Goal: Task Accomplishment & Management: Use online tool/utility

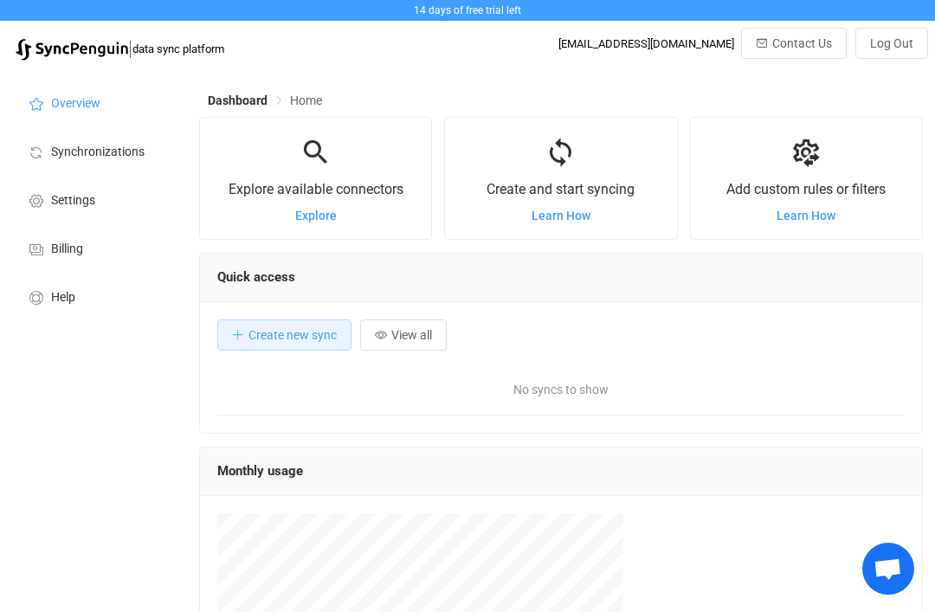
scroll to position [865190, 864802]
click at [564, 218] on span "Learn How" at bounding box center [560, 216] width 59 height 14
click at [277, 336] on span "Create new sync" at bounding box center [292, 335] width 88 height 14
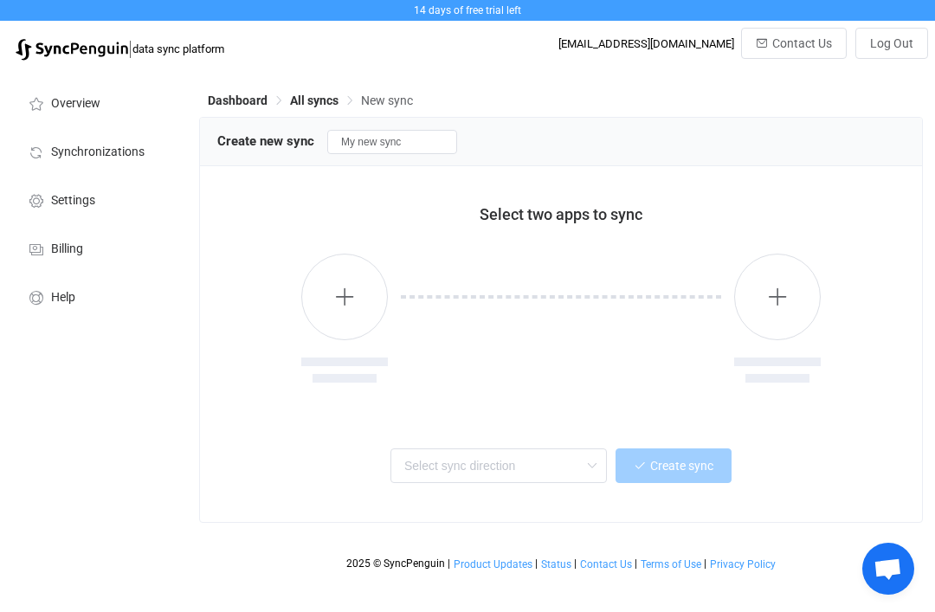
click at [350, 303] on icon "button" at bounding box center [345, 297] width 22 height 22
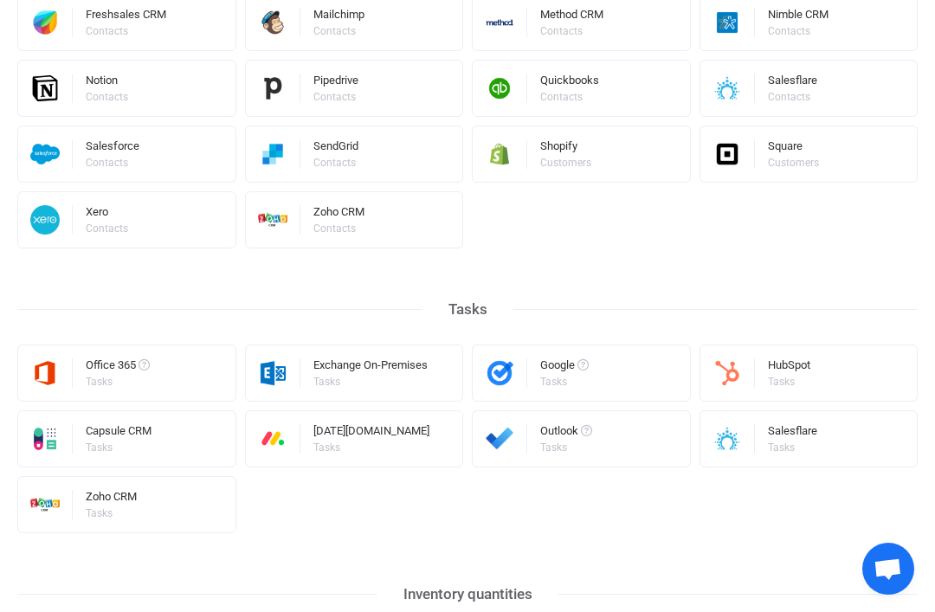
scroll to position [737, 0]
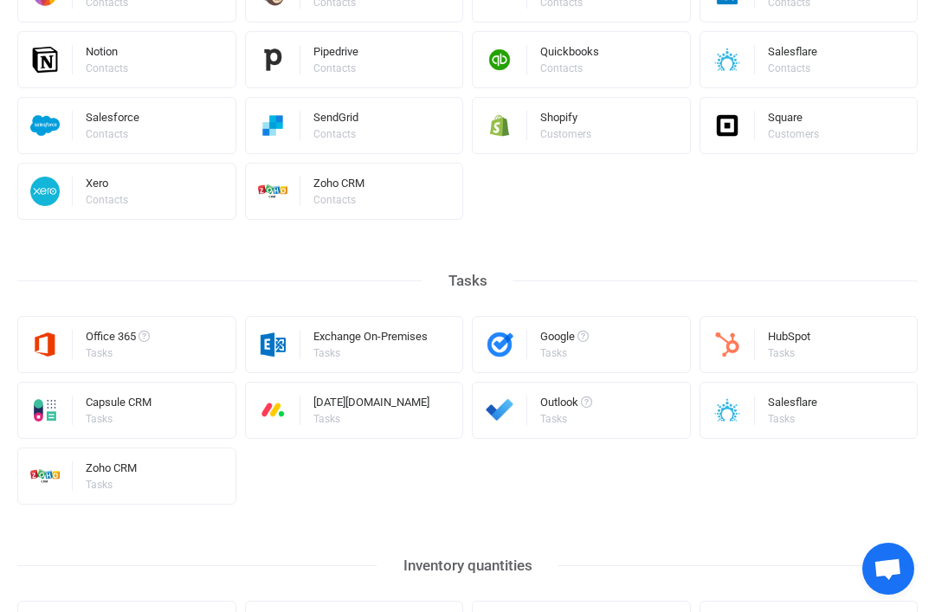
click at [829, 129] on div "Square Customers" at bounding box center [808, 125] width 219 height 57
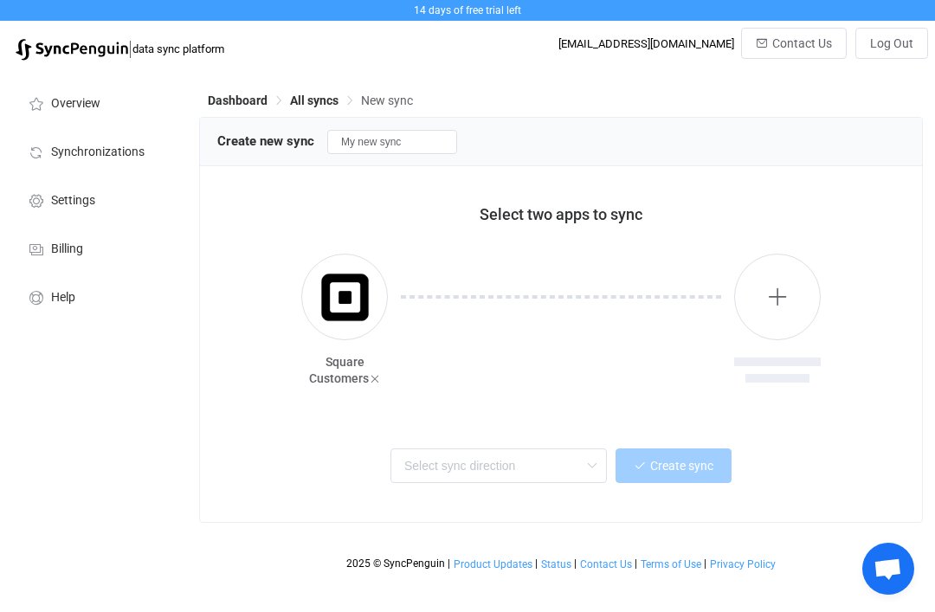
click at [792, 310] on button "button" at bounding box center [777, 297] width 87 height 87
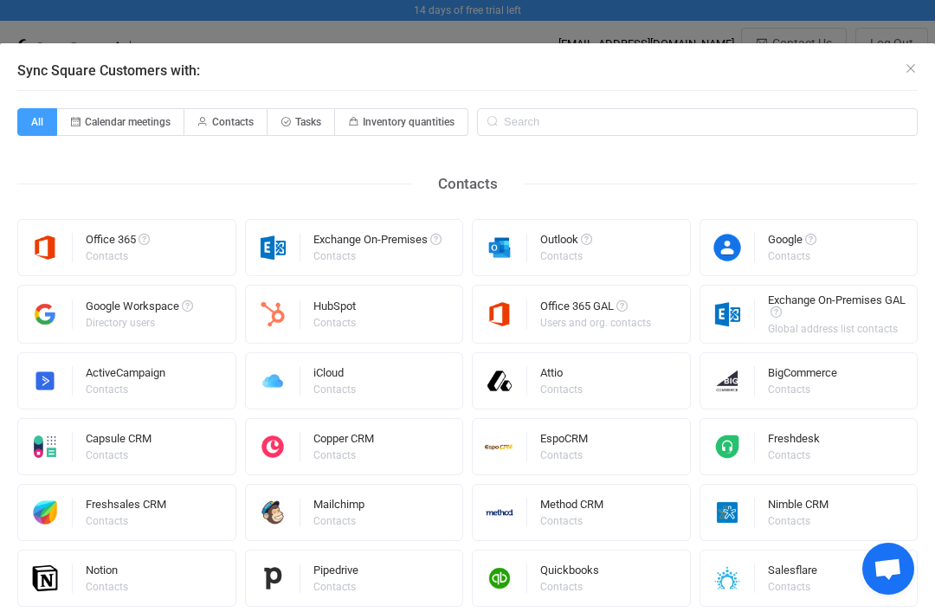
scroll to position [0, 0]
click at [575, 110] on input "Sync Square Customers with:" at bounding box center [697, 122] width 441 height 28
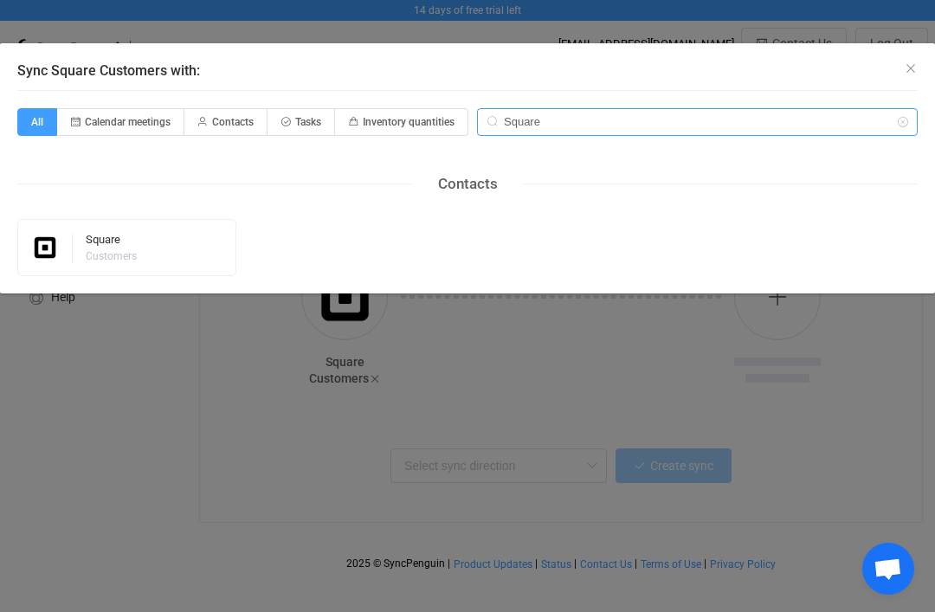
type input "Square"
click at [904, 73] on icon "Close" at bounding box center [911, 68] width 14 height 14
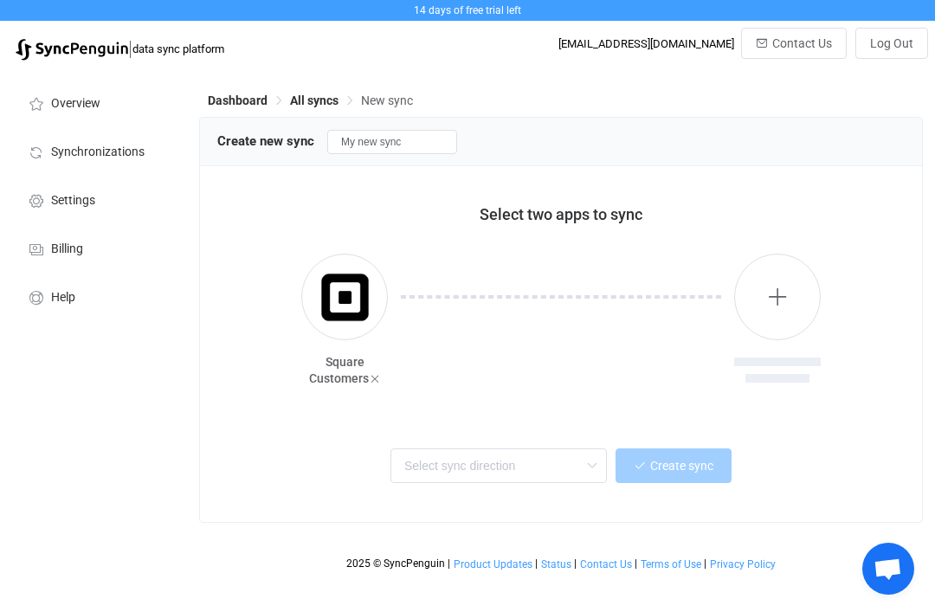
click at [790, 317] on button "button" at bounding box center [777, 297] width 87 height 87
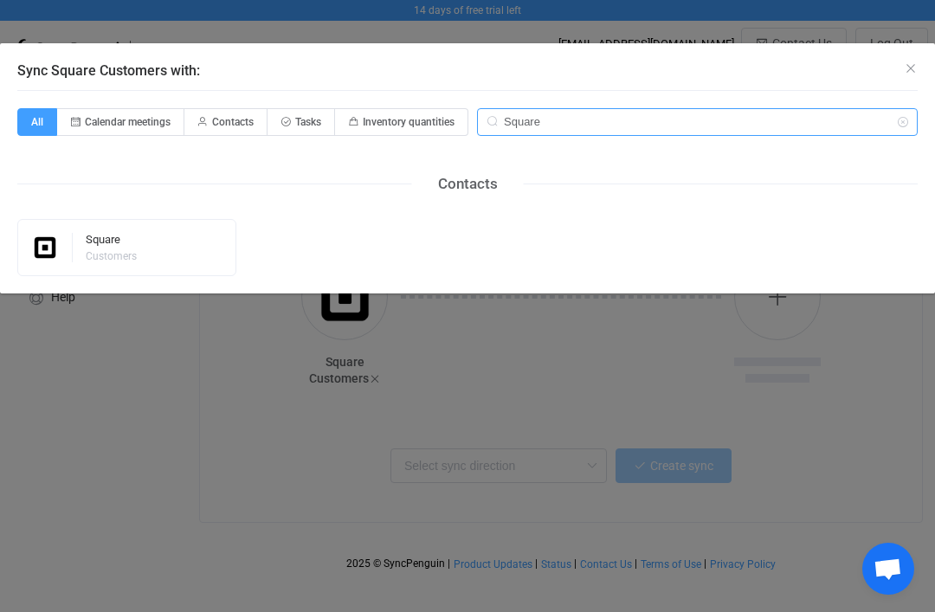
click at [826, 130] on input "Square" at bounding box center [697, 122] width 441 height 28
click at [901, 132] on icon "Sync Square Customers with:" at bounding box center [902, 122] width 22 height 28
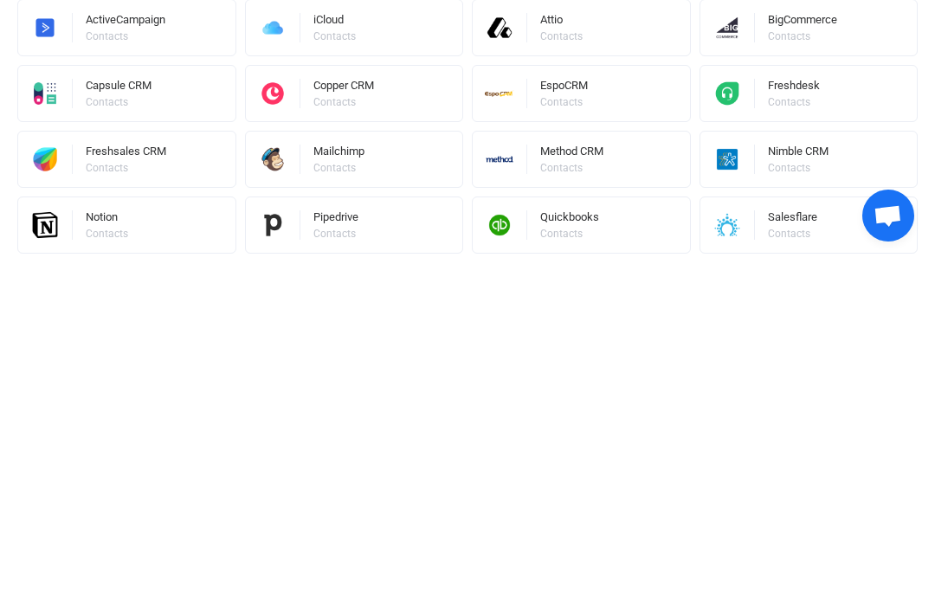
click at [893, 558] on span "Open chat" at bounding box center [887, 570] width 29 height 24
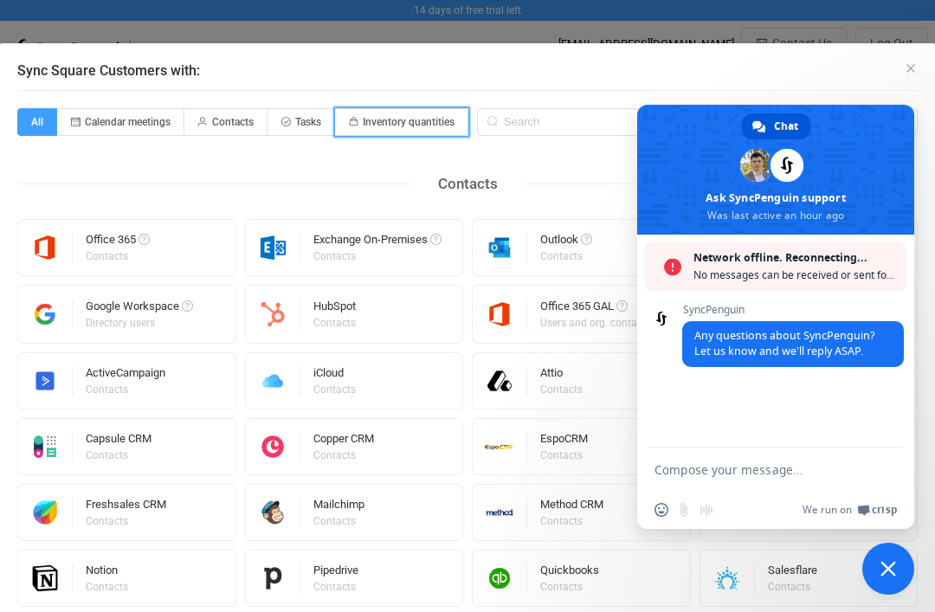
click at [411, 120] on span "Inventory quantities" at bounding box center [409, 122] width 92 height 12
click at [351, 120] on input "Inventory quantities" at bounding box center [344, 116] width 11 height 11
radio input "true"
radio input "false"
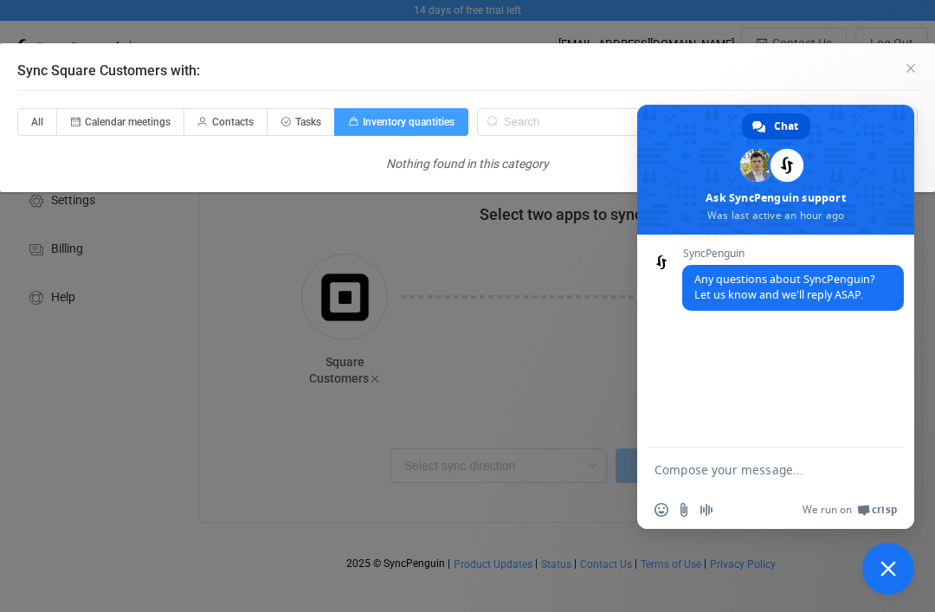
click at [550, 430] on div "Sync Square Customers with: All Calendar meetings Contacts Tasks Inventory quan…" at bounding box center [467, 306] width 935 height 612
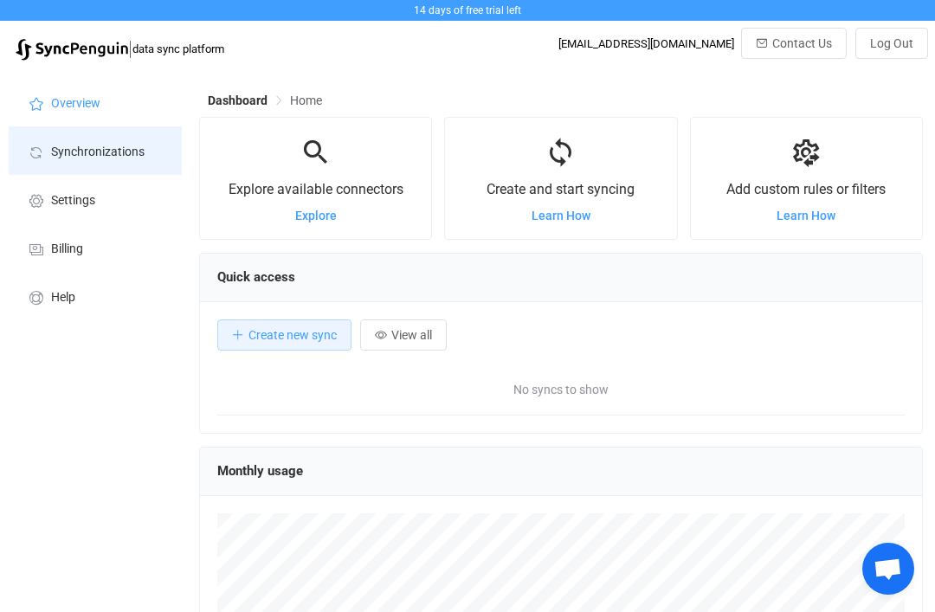
click at [118, 160] on li "Synchronizations" at bounding box center [95, 150] width 173 height 48
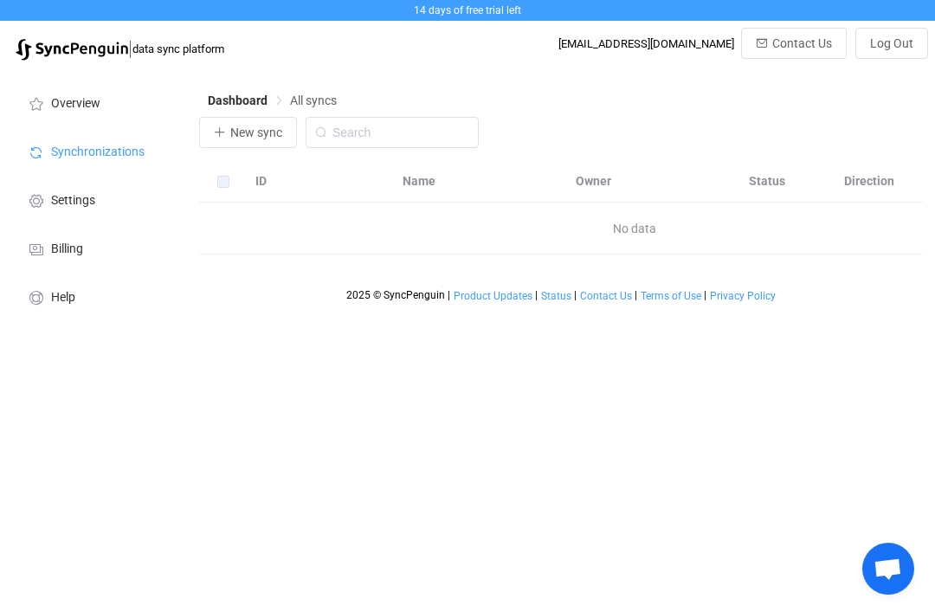
click at [255, 134] on span "New sync" at bounding box center [256, 133] width 52 height 14
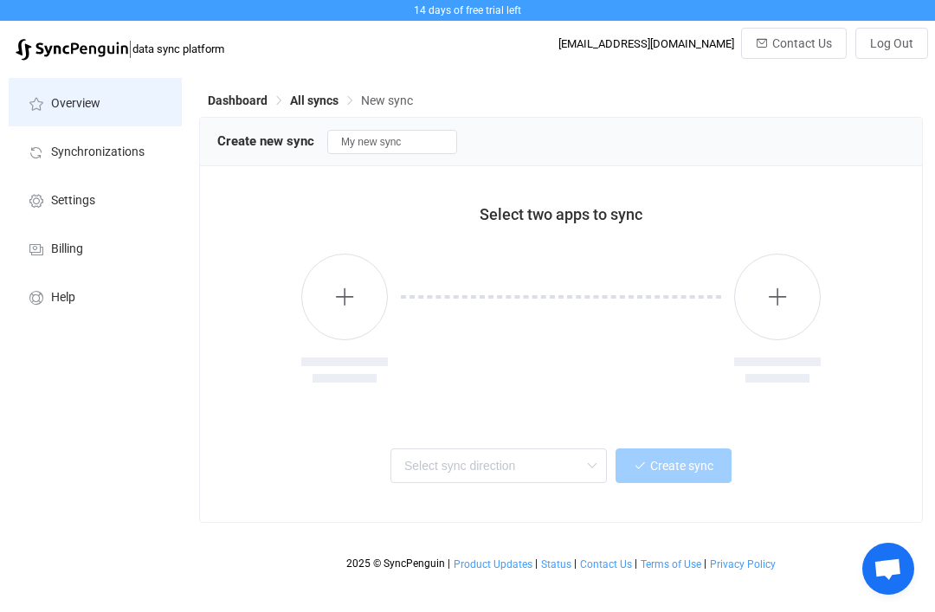
click at [107, 97] on li "Overview" at bounding box center [95, 102] width 173 height 48
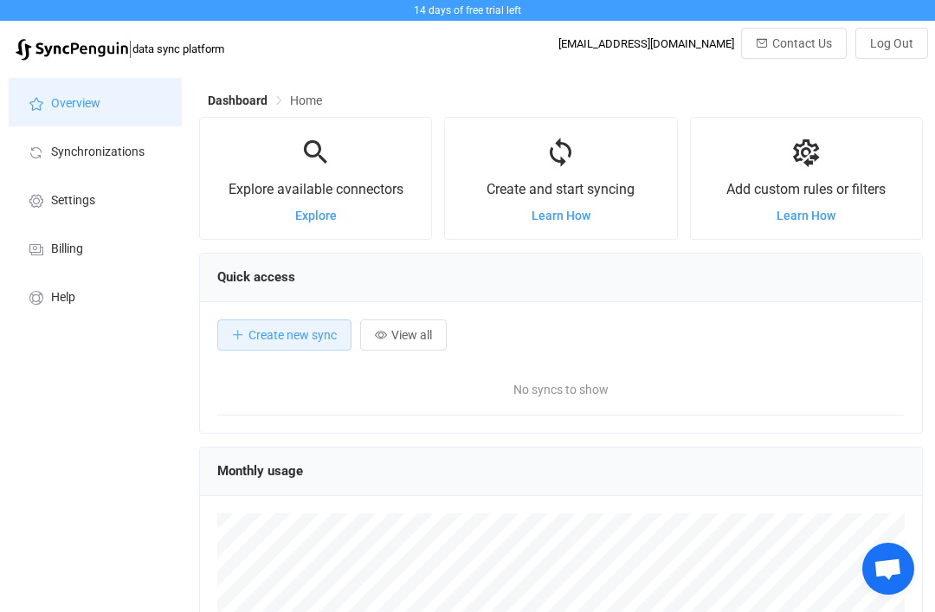
scroll to position [336, 724]
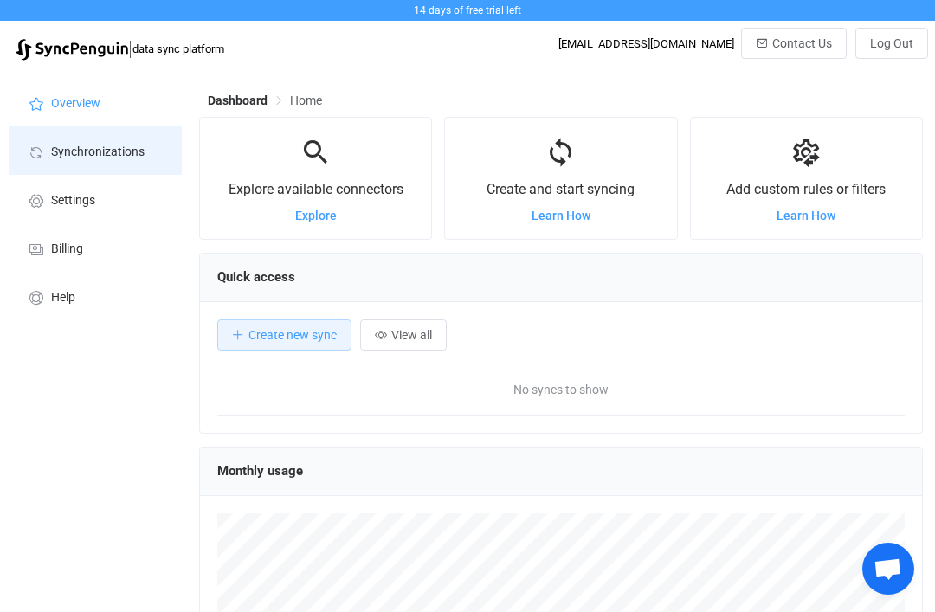
click at [126, 164] on li "Synchronizations" at bounding box center [95, 150] width 173 height 48
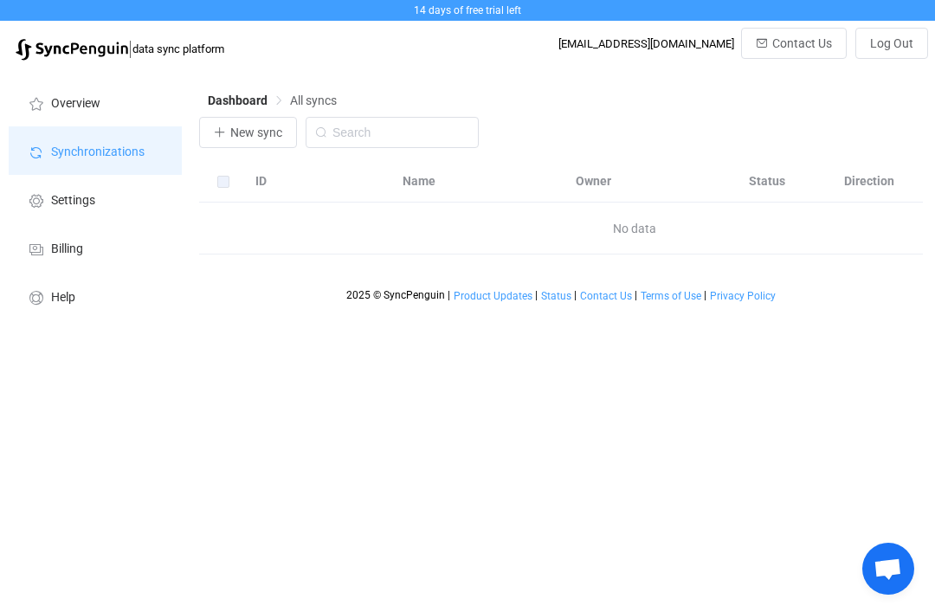
click at [267, 133] on span "New sync" at bounding box center [256, 133] width 52 height 14
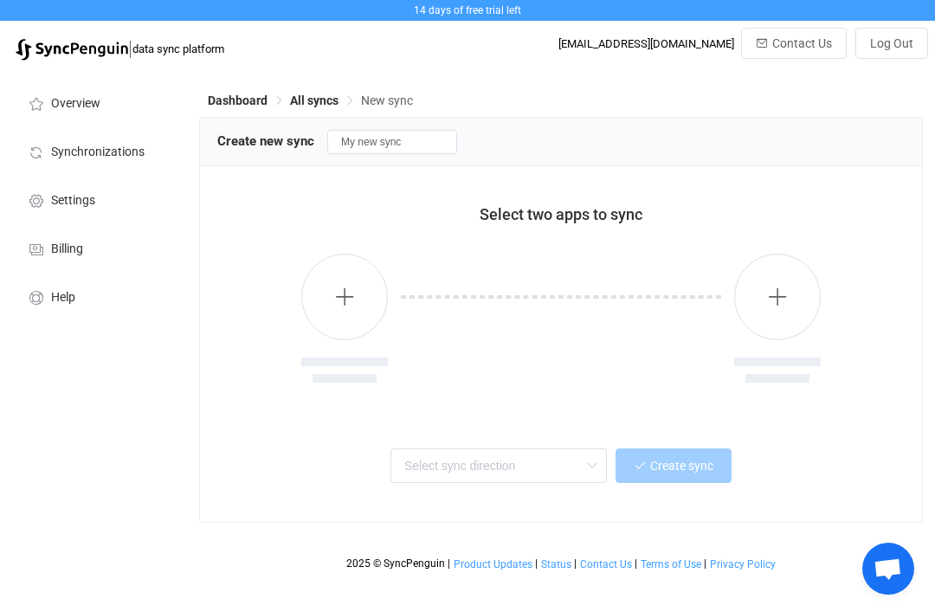
click at [366, 277] on button "button" at bounding box center [344, 297] width 87 height 87
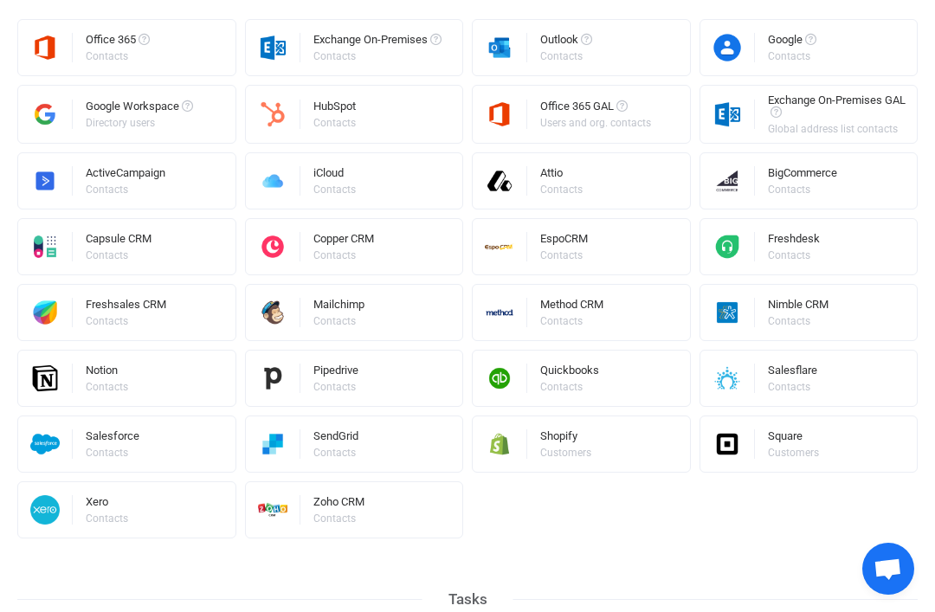
scroll to position [422, 0]
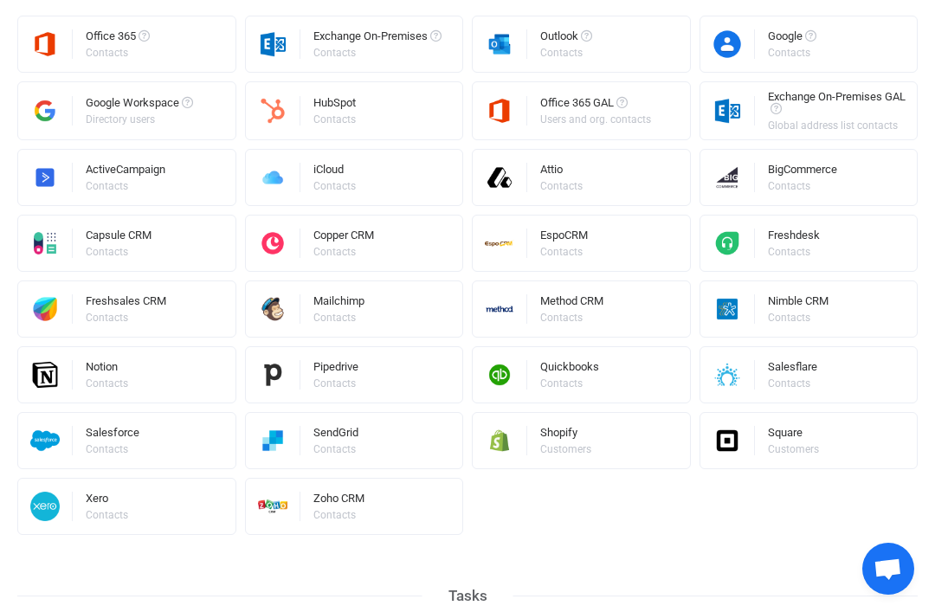
click at [815, 441] on div "Square" at bounding box center [795, 435] width 54 height 17
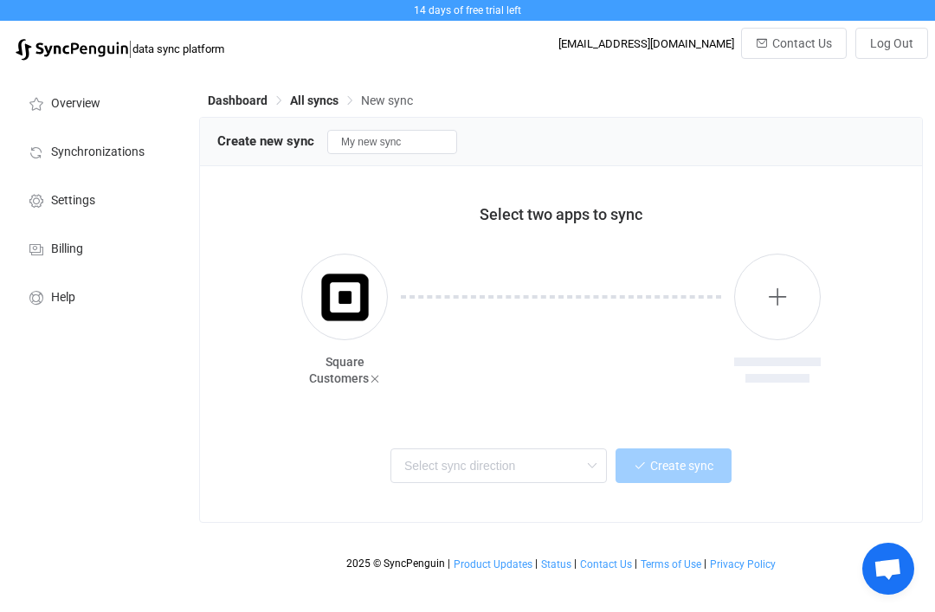
click at [741, 294] on button "button" at bounding box center [777, 297] width 87 height 87
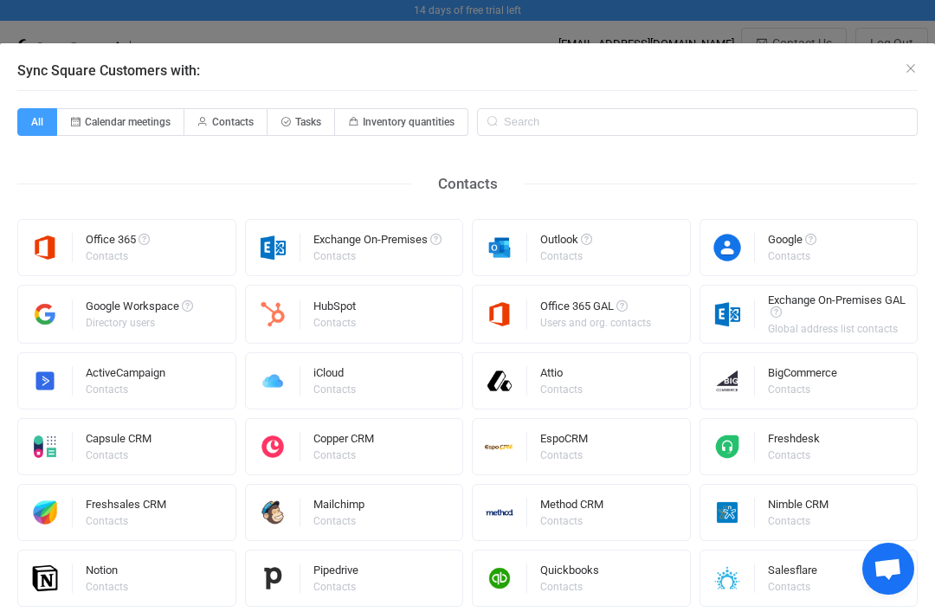
scroll to position [0, 0]
click at [900, 74] on div "Sync Square Customers with:" at bounding box center [467, 66] width 935 height 47
click at [911, 64] on icon "Close" at bounding box center [911, 68] width 14 height 14
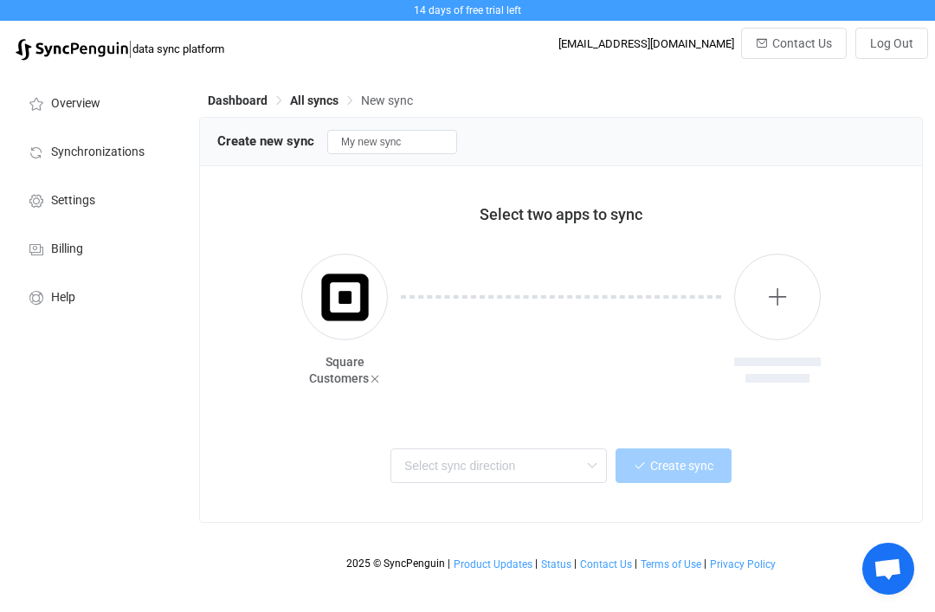
click at [369, 382] on icon at bounding box center [375, 379] width 12 height 12
click at [358, 310] on button "button" at bounding box center [344, 297] width 87 height 87
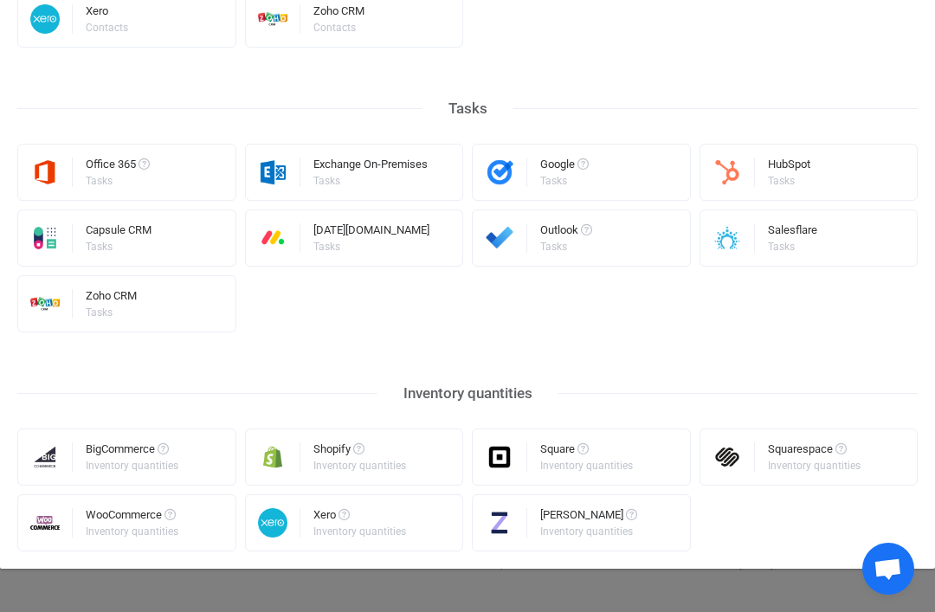
scroll to position [910, 0]
click at [763, 451] on div "Squarespace Inventory quantities" at bounding box center [808, 456] width 219 height 57
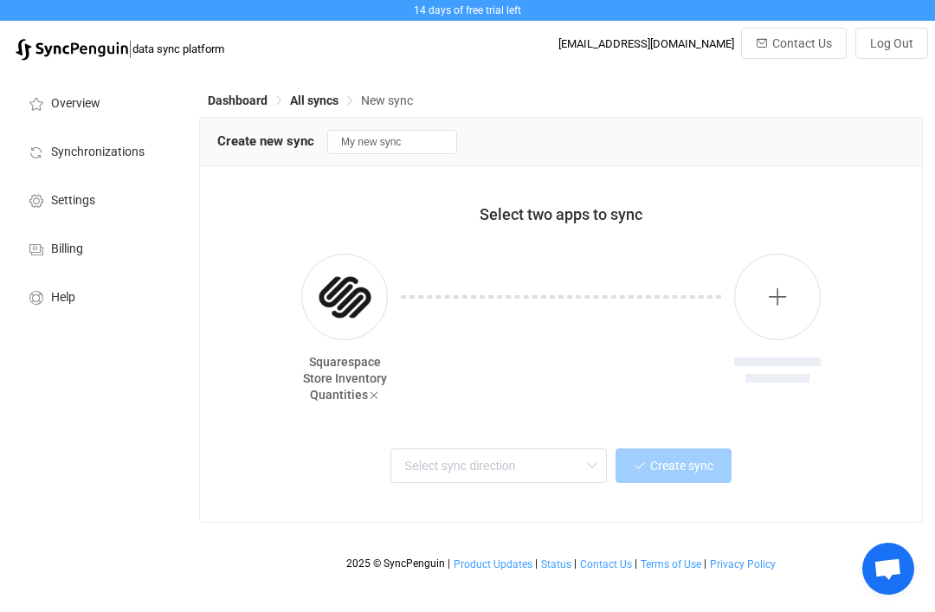
click at [788, 297] on button "button" at bounding box center [777, 297] width 87 height 87
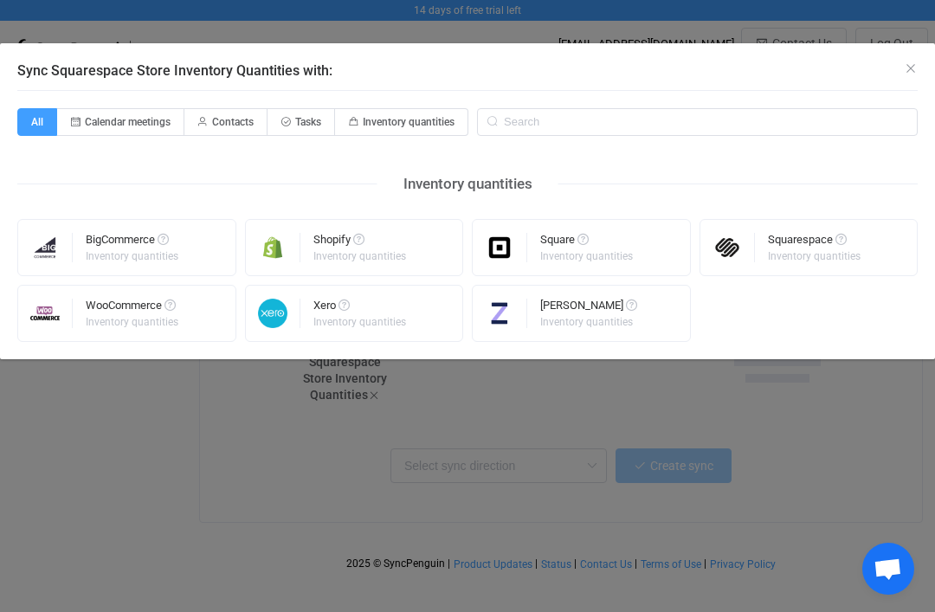
click at [647, 254] on div "Square Inventory quantities" at bounding box center [581, 247] width 219 height 57
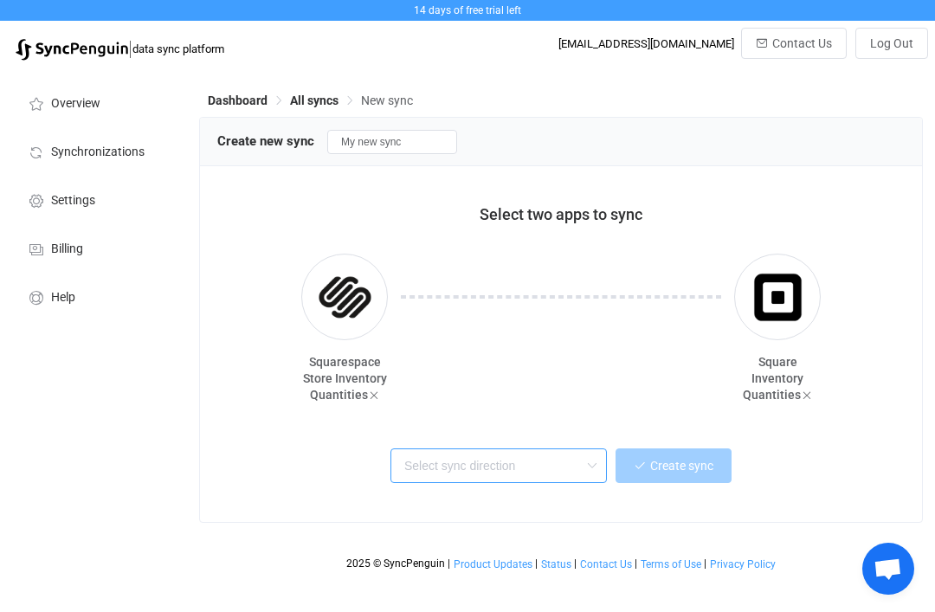
click at [571, 465] on input "text" at bounding box center [498, 465] width 216 height 35
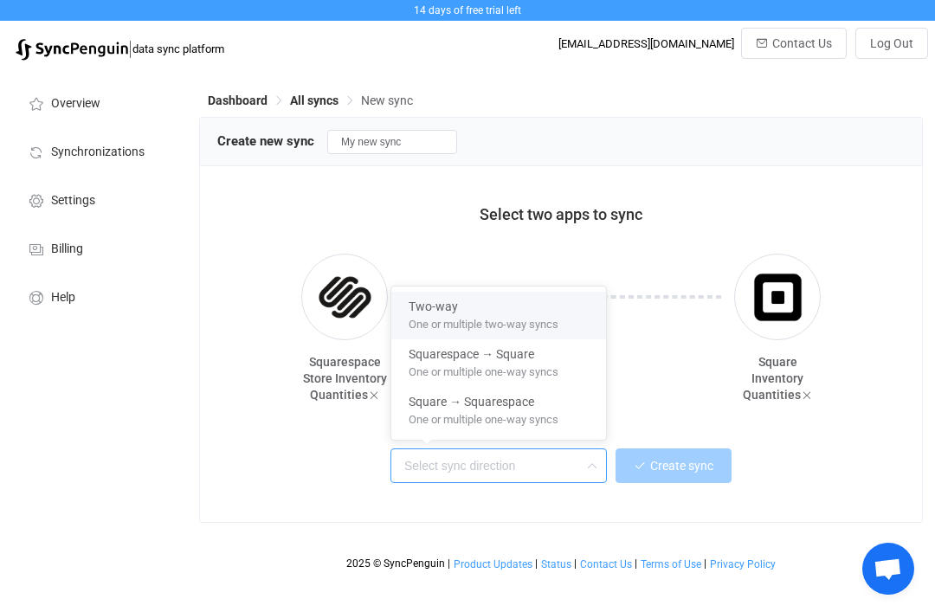
click at [526, 319] on span "One or multiple two-way syncs" at bounding box center [484, 321] width 150 height 19
type input "Two-way"
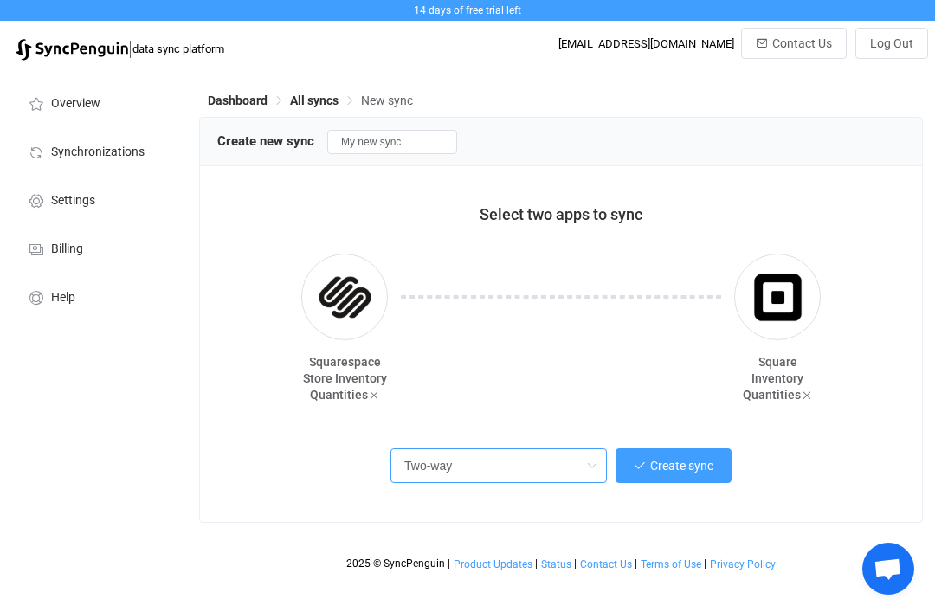
click at [684, 473] on span "Create sync" at bounding box center [681, 466] width 63 height 14
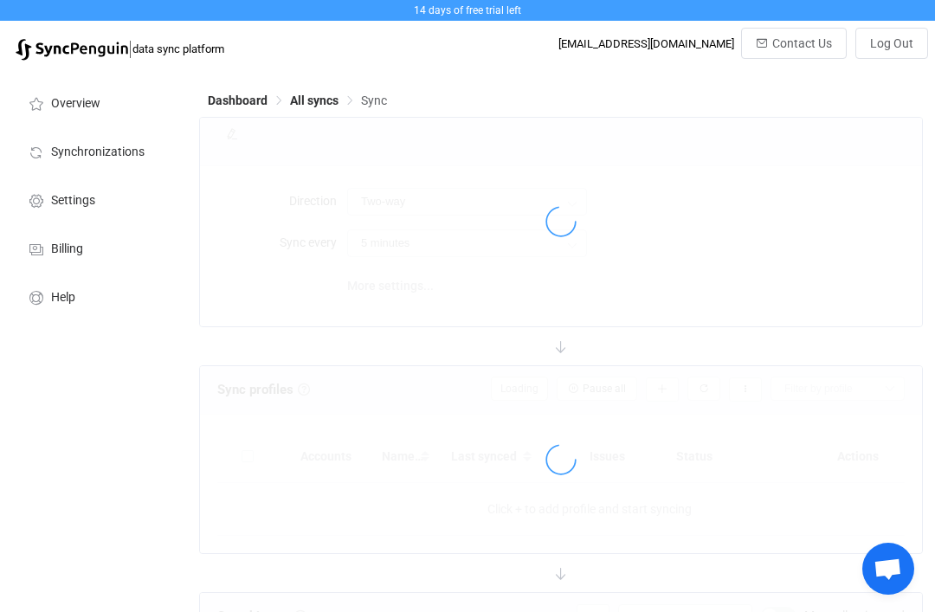
type input "10 minutes"
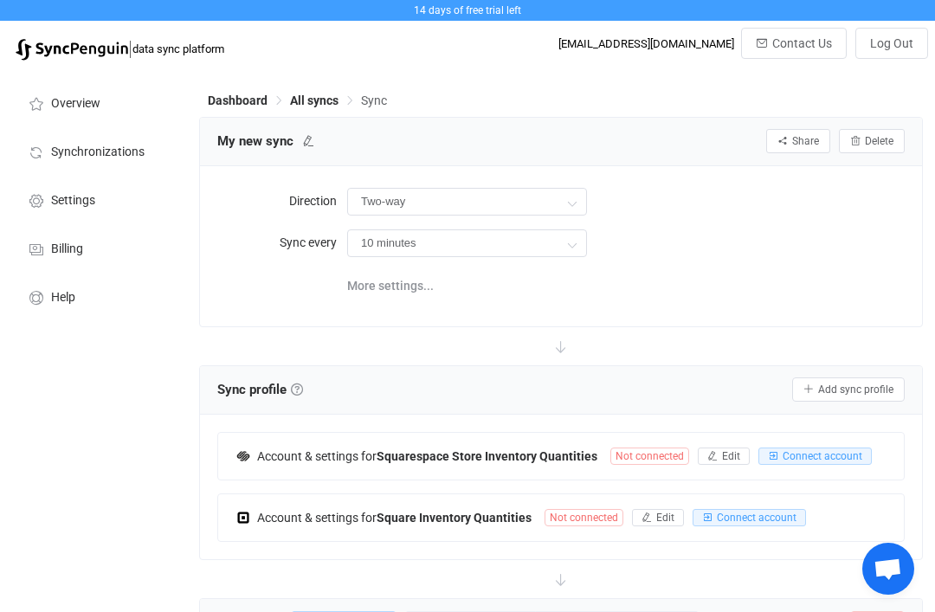
click at [827, 455] on span "Connect account" at bounding box center [822, 456] width 80 height 12
